Goal: Information Seeking & Learning: Learn about a topic

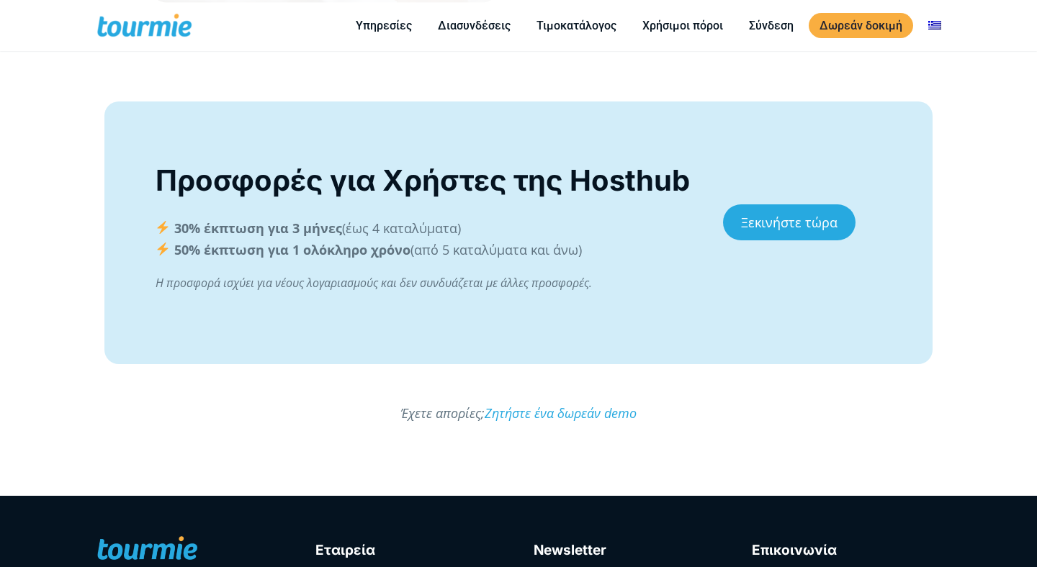
scroll to position [3215, 0]
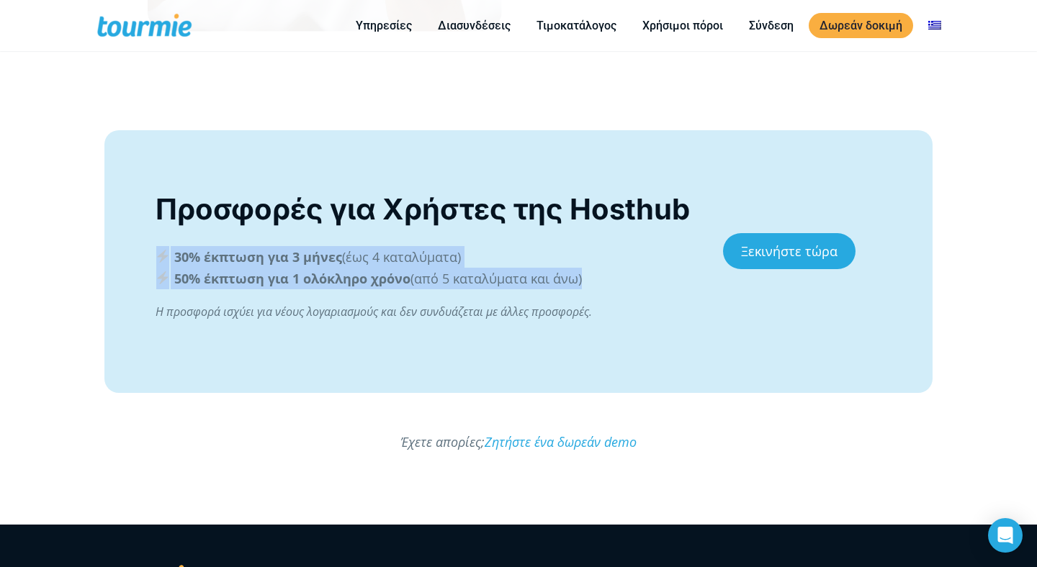
drag, startPoint x: 158, startPoint y: 249, endPoint x: 587, endPoint y: 297, distance: 431.7
click at [587, 297] on div "30% έκπτωση για 3 μήνες (έως 4 καταλύματα) 50% έκπτωση για 1 ολόκληρο χρόνο (απ…" at bounding box center [424, 284] width 537 height 76
copy div "30% έκπτωση για 3 μήνες (έως 4 καταλύματα) 50% έκπτωση για 1 ολόκληρο χρόνο (απ…"
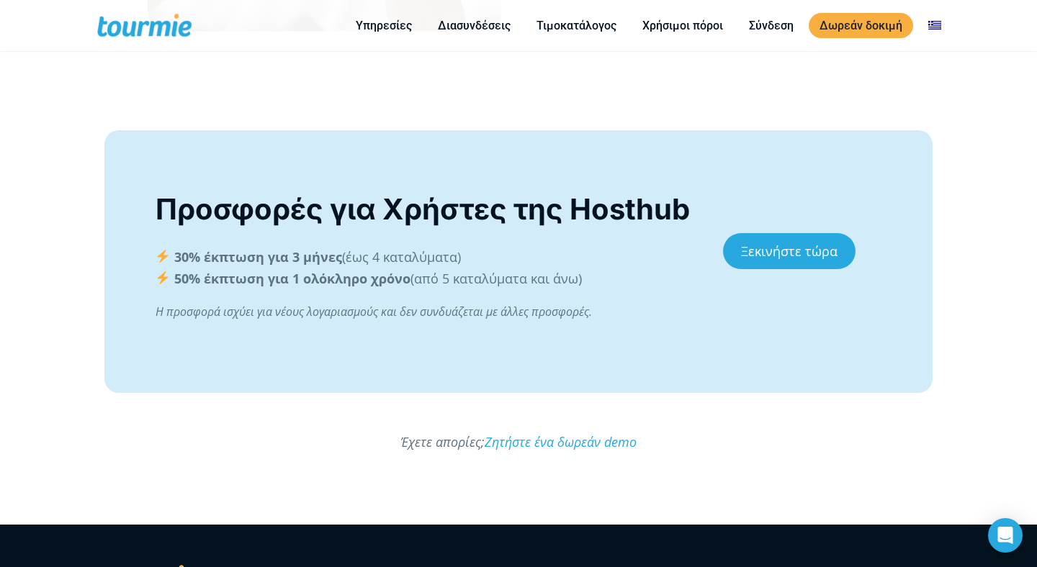
click at [581, 282] on p "30% έκπτωση για 3 μήνες (έως 4 καταλύματα) 50% έκπτωση για 1 ολόκληρο χρόνο (απ…" at bounding box center [424, 267] width 537 height 43
drag, startPoint x: 605, startPoint y: 279, endPoint x: 220, endPoint y: 265, distance: 385.4
click at [220, 265] on p "30% έκπτωση για 3 μήνες (έως 4 καταλύματα) 50% έκπτωση για 1 ολόκληρο χρόνο (απ…" at bounding box center [424, 267] width 537 height 43
click at [170, 255] on p "30% έκπτωση για 3 μήνες (έως 4 καταλύματα) 50% έκπτωση για 1 ολόκληρο χρόνο (απ…" at bounding box center [424, 267] width 537 height 43
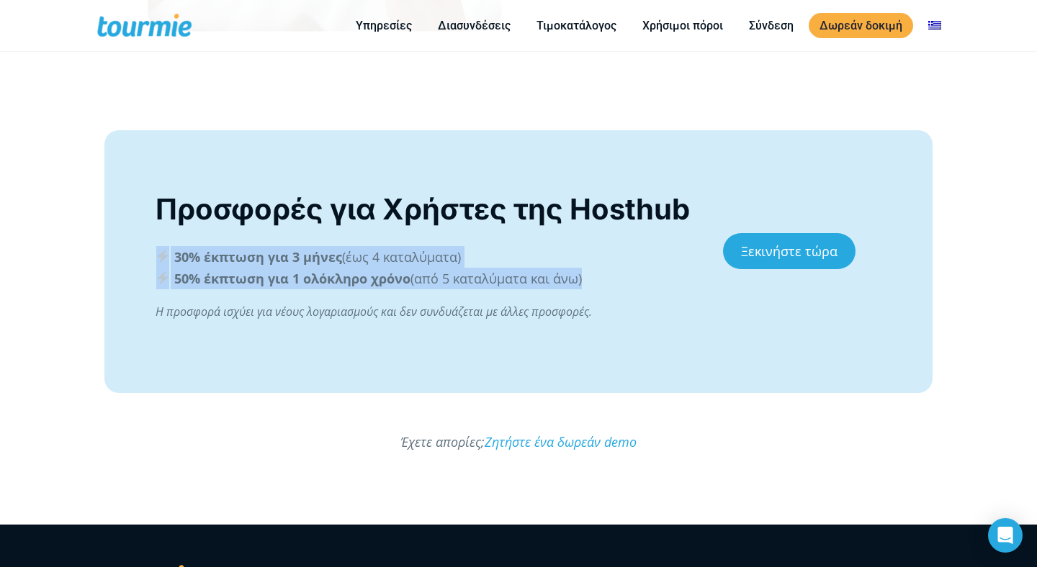
drag, startPoint x: 153, startPoint y: 254, endPoint x: 631, endPoint y: 291, distance: 478.7
click at [631, 291] on div "Προσφορές για Χρήστες της Hosthub 30% έκπτωση για 3 μήνες (έως 4 καταλύματα) 50…" at bounding box center [423, 262] width 567 height 148
copy div "30% έκπτωση για 3 μήνες (έως 4 καταλύματα) 50% έκπτωση για 1 ολόκληρο χρόνο (απ…"
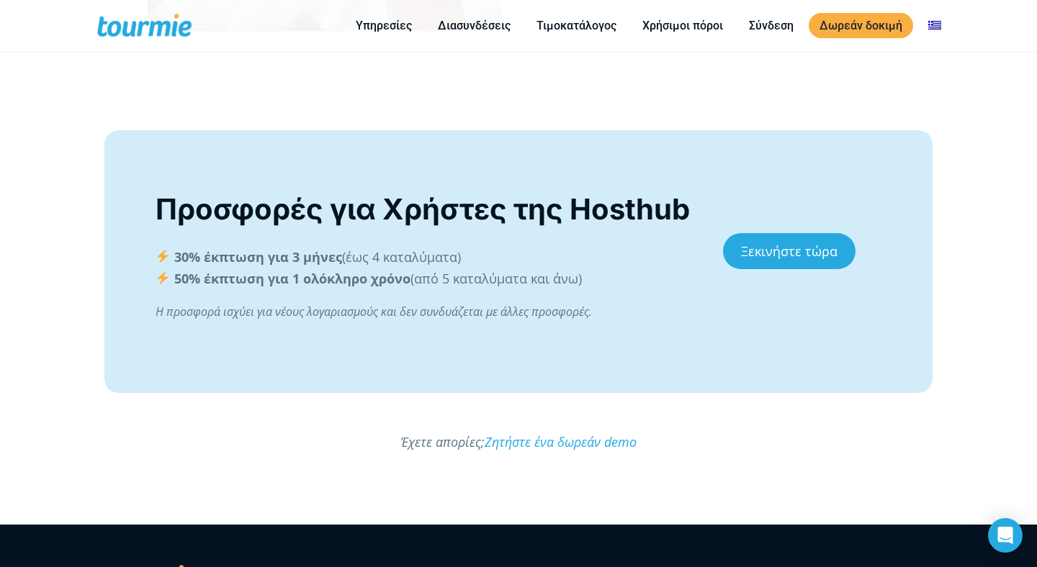
click at [401, 326] on div "Προσφορές για Χρήστες της Hosthub 30% έκπτωση για 3 μήνες (έως 4 καταλύματα) 50…" at bounding box center [424, 262] width 537 height 148
click at [476, 25] on link "Διασυνδέσεις" at bounding box center [474, 26] width 94 height 18
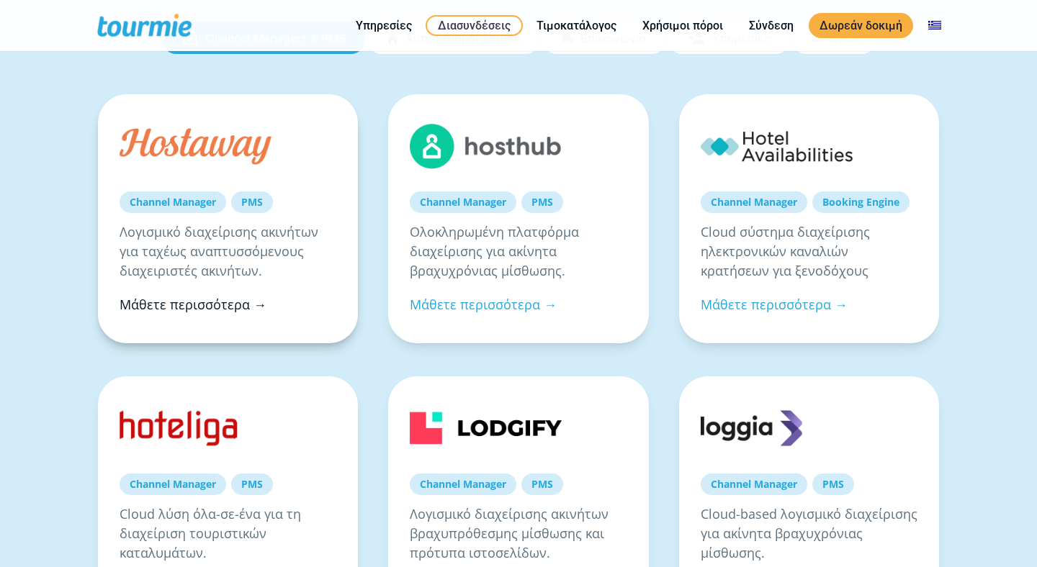
click at [187, 302] on link "Μάθετε περισσότερα →" at bounding box center [193, 304] width 147 height 17
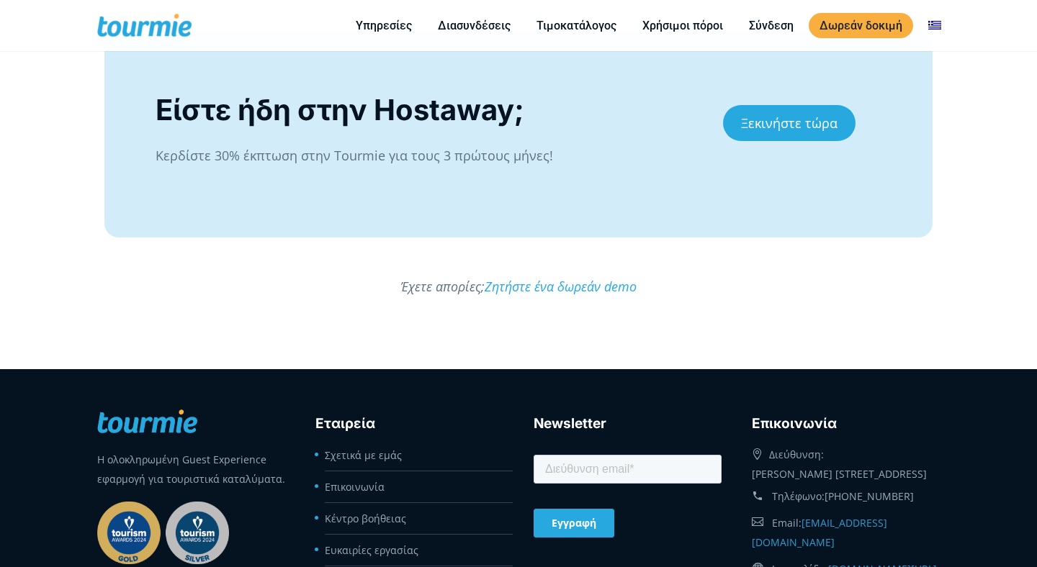
scroll to position [2865, 0]
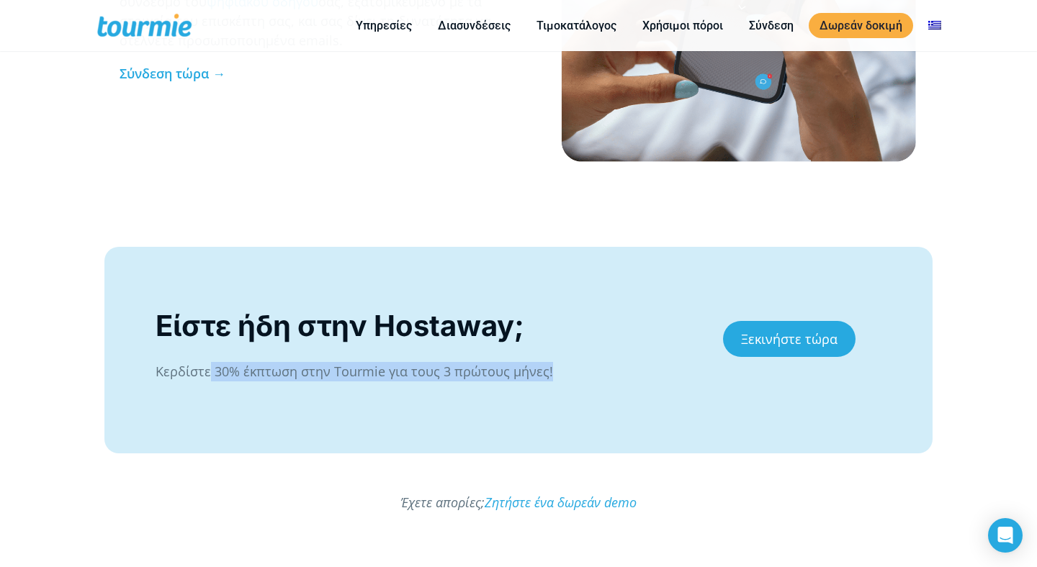
drag, startPoint x: 561, startPoint y: 371, endPoint x: 212, endPoint y: 375, distance: 349.2
click at [212, 375] on p "Κερδίστε 30% έκπτωση στην Tourmie για τους 3 πρώτους μήνες!" at bounding box center [424, 371] width 537 height 19
copy p "30% έκπτωση στην Tourmie για τους 3 πρώτους μήνες!"
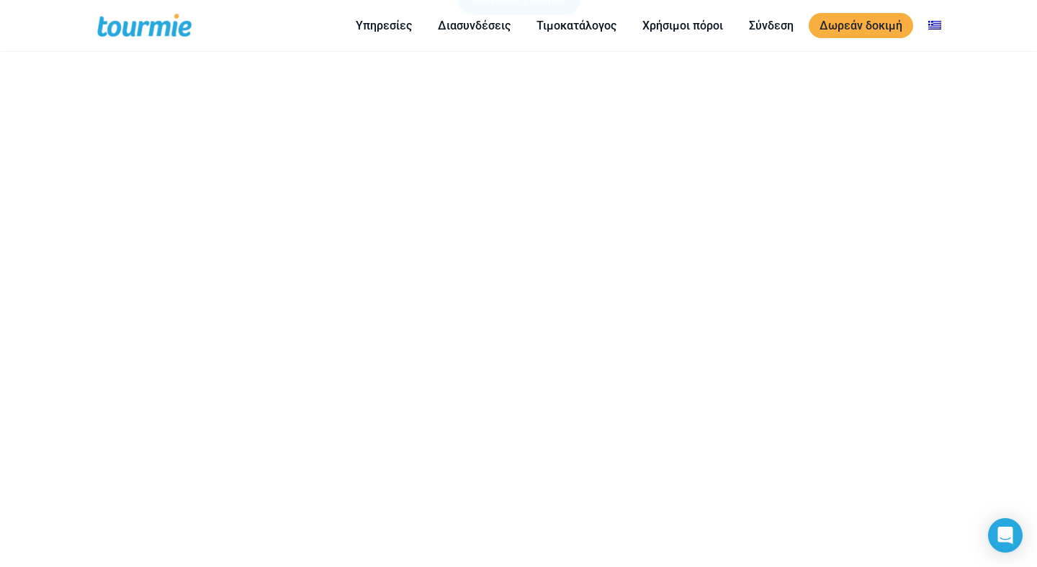
scroll to position [238, 0]
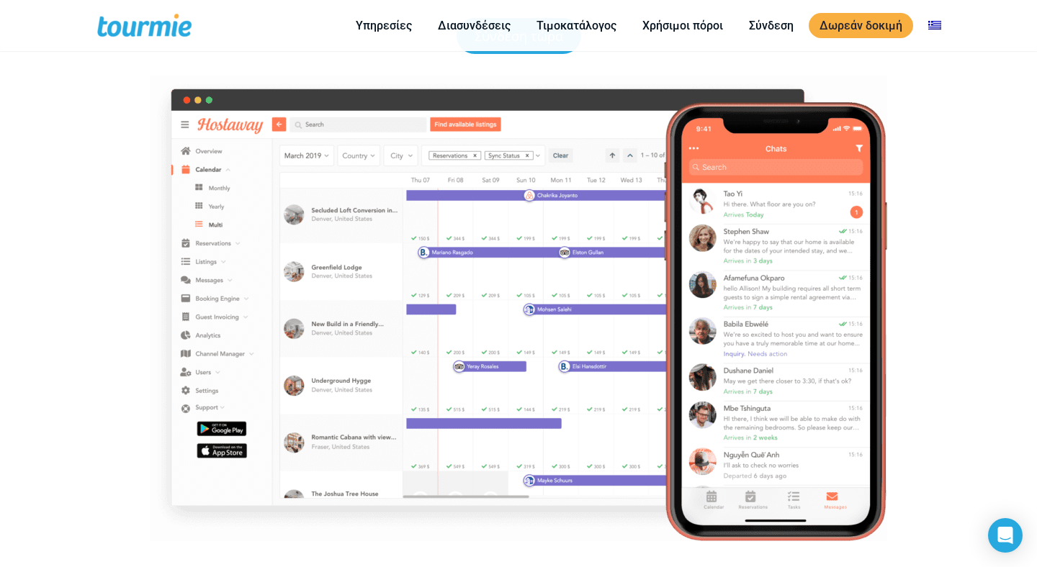
click at [394, 310] on div at bounding box center [518, 309] width 737 height 466
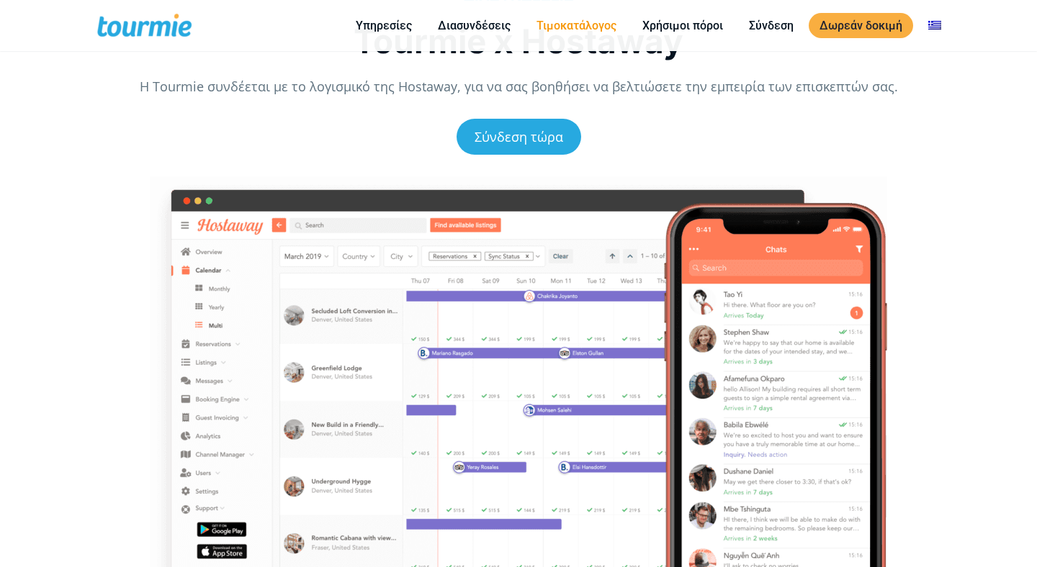
scroll to position [238, 0]
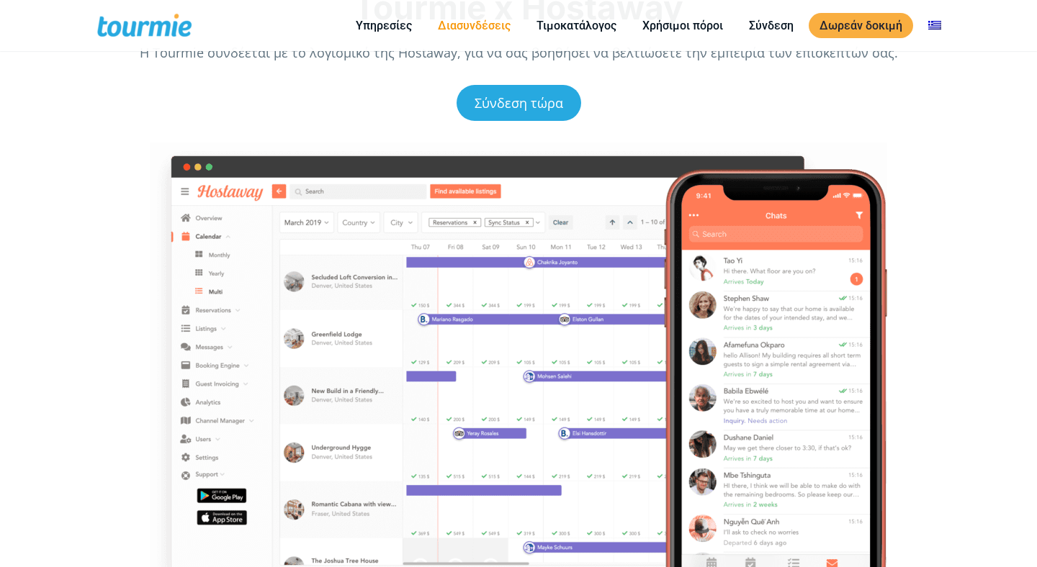
click at [464, 35] on li "Διασυνδέσεις" at bounding box center [474, 26] width 99 height 44
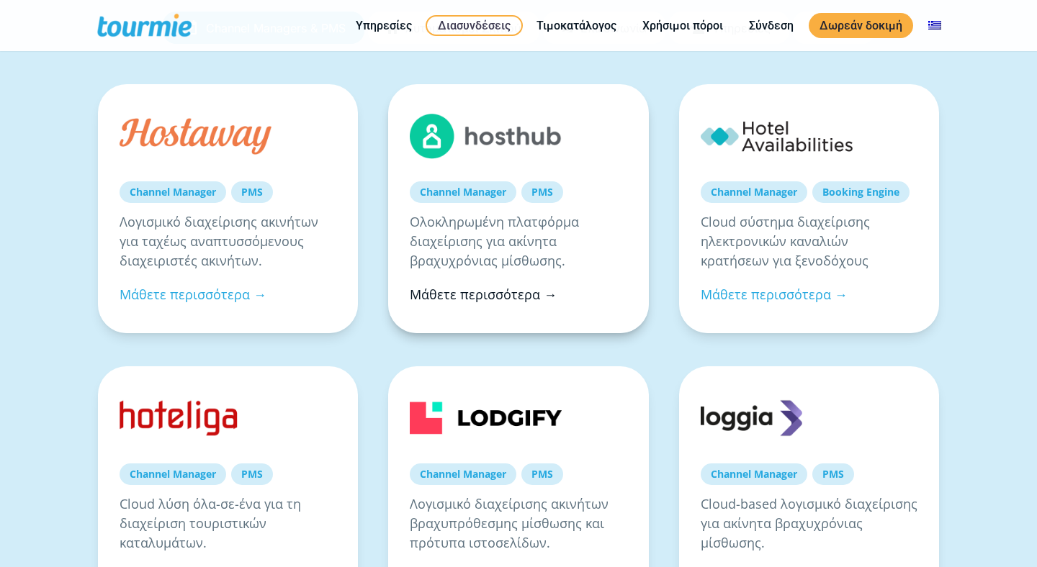
click at [449, 295] on link "Μάθετε περισσότερα →" at bounding box center [483, 294] width 147 height 17
